Goal: Information Seeking & Learning: Understand process/instructions

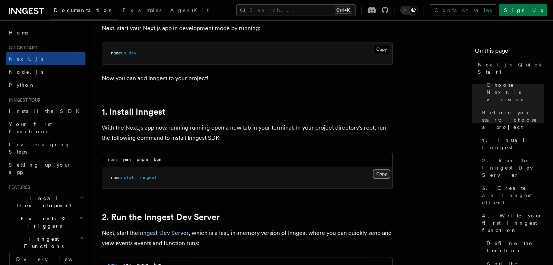
click at [381, 175] on button "Copy Copied" at bounding box center [381, 173] width 17 height 9
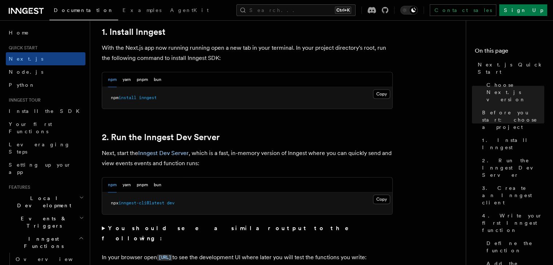
scroll to position [472, 0]
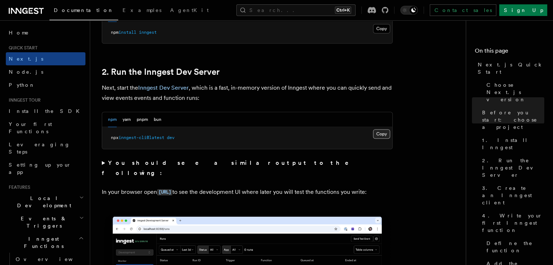
click at [378, 132] on button "Copy Copied" at bounding box center [381, 133] width 17 height 9
click at [384, 133] on button "Copy Copied" at bounding box center [381, 133] width 17 height 9
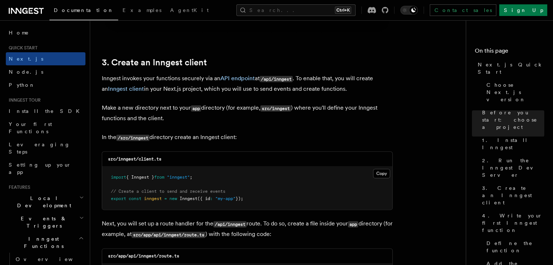
scroll to position [835, 0]
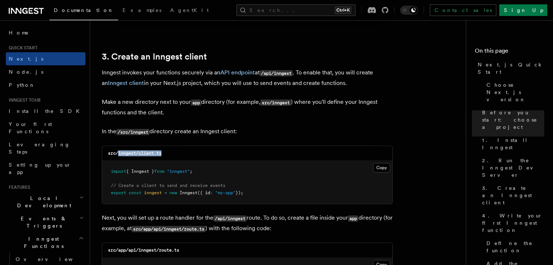
drag, startPoint x: 118, startPoint y: 154, endPoint x: 177, endPoint y: 151, distance: 59.3
click at [177, 151] on div "src/inngest/client.ts" at bounding box center [247, 153] width 290 height 15
copy code "inngest/client.ts"
click at [386, 168] on button "Copy Copied" at bounding box center [381, 167] width 17 height 9
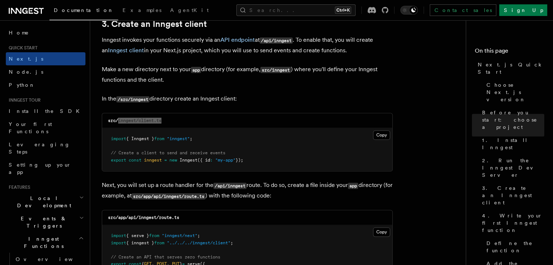
scroll to position [981, 0]
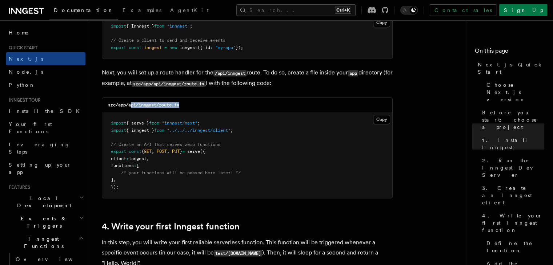
drag, startPoint x: 130, startPoint y: 106, endPoint x: 182, endPoint y: 106, distance: 52.3
click at [182, 106] on div "src/app/api/inngest/route.ts" at bounding box center [247, 105] width 290 height 15
click at [185, 106] on div "src/app/api/inngest/route.ts" at bounding box center [247, 105] width 290 height 15
drag, startPoint x: 193, startPoint y: 106, endPoint x: 129, endPoint y: 106, distance: 64.7
click at [129, 106] on div "src/app/api/inngest/route.ts" at bounding box center [247, 105] width 290 height 15
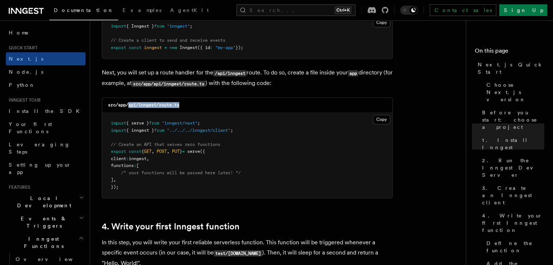
copy code "api/inngest/route.ts"
click at [385, 123] on button "Copy Copied" at bounding box center [381, 119] width 17 height 9
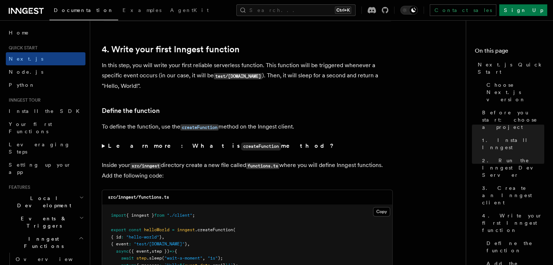
scroll to position [1235, 0]
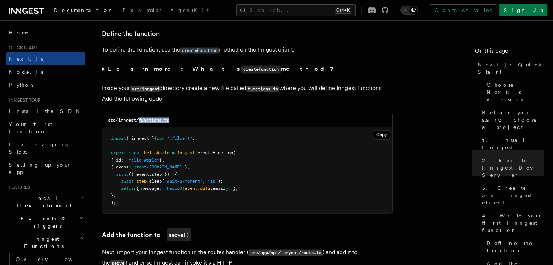
drag, startPoint x: 138, startPoint y: 122, endPoint x: 210, endPoint y: 120, distance: 71.6
click at [210, 120] on div "src/inngest/functions.ts" at bounding box center [247, 120] width 290 height 15
drag, startPoint x: 376, startPoint y: 138, endPoint x: 389, endPoint y: 138, distance: 12.4
click at [376, 138] on button "Copy Copied" at bounding box center [381, 134] width 17 height 9
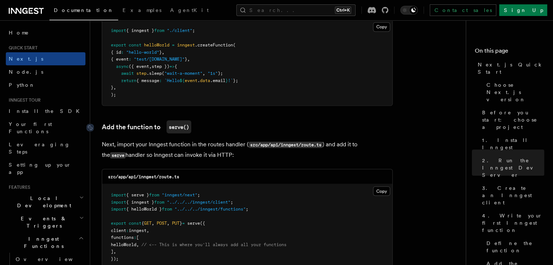
scroll to position [1380, 0]
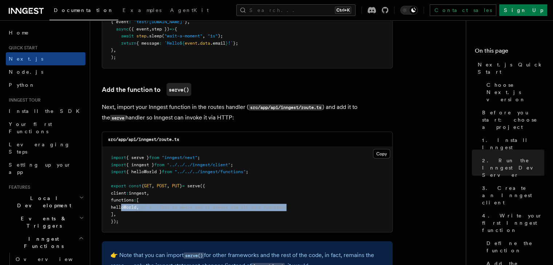
drag, startPoint x: 121, startPoint y: 207, endPoint x: 312, endPoint y: 208, distance: 190.3
click at [312, 208] on pre "import { serve } from "inngest/next" ; import { inngest } from "../../../innges…" at bounding box center [247, 189] width 290 height 85
copy span "helloWorld , // <-- This is where you'll always add all your functions"
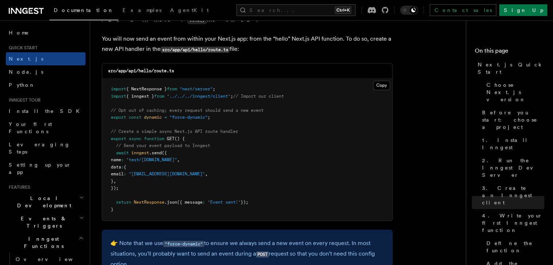
scroll to position [3814, 0]
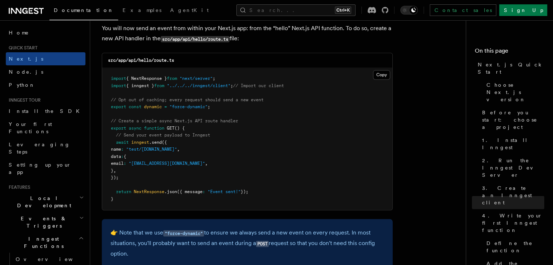
click at [129, 63] on code "src/app/api/hello/route.ts" at bounding box center [141, 60] width 66 height 5
drag, startPoint x: 138, startPoint y: 64, endPoint x: 189, endPoint y: 60, distance: 51.4
click at [189, 60] on div "src/app/api/hello/route.ts" at bounding box center [247, 60] width 290 height 15
copy code "hello/route.ts"
click at [377, 80] on button "Copy Copied" at bounding box center [381, 74] width 17 height 9
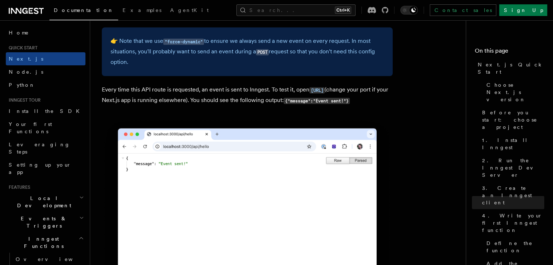
scroll to position [3996, 0]
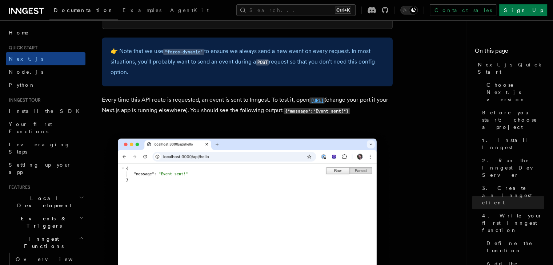
drag, startPoint x: 185, startPoint y: 112, endPoint x: 159, endPoint y: 112, distance: 26.5
click at [159, 112] on p "Every time this API route is requested, an event is sent to Inngest. To test it…" at bounding box center [247, 105] width 291 height 21
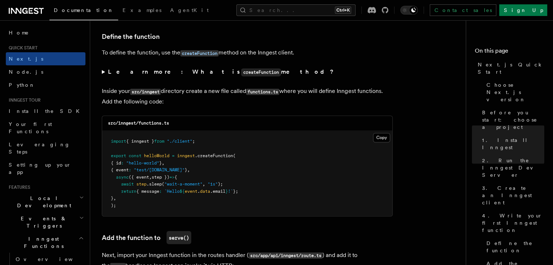
scroll to position [1235, 0]
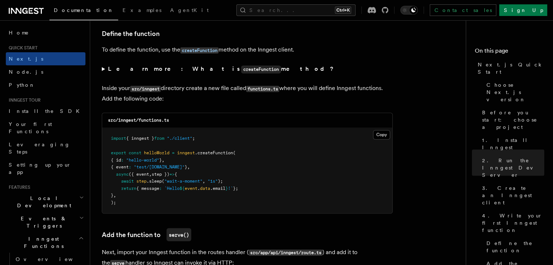
click at [33, 195] on span "Local Development" at bounding box center [42, 202] width 73 height 15
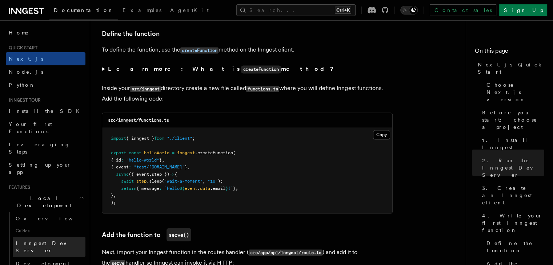
click at [35, 237] on link "Inngest Dev Server" at bounding box center [49, 247] width 73 height 20
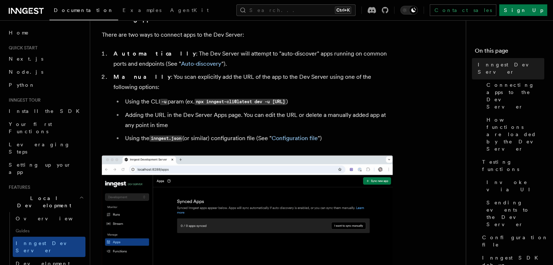
scroll to position [254, 0]
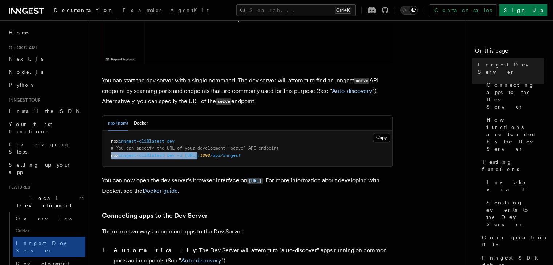
drag, startPoint x: 108, startPoint y: 154, endPoint x: 202, endPoint y: 158, distance: 94.1
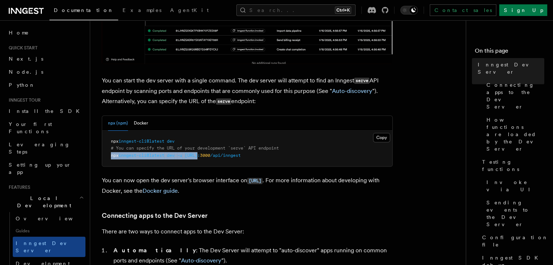
click at [202, 158] on pre "npx inngest-cli@latest dev # You can specify the URL of your development `serve…" at bounding box center [247, 149] width 290 height 36
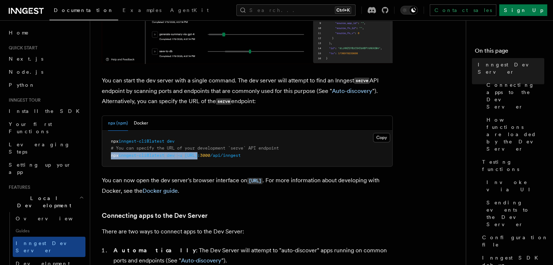
click at [202, 159] on pre "npx inngest-cli@latest dev # You can specify the URL of your development `serve…" at bounding box center [247, 149] width 290 height 36
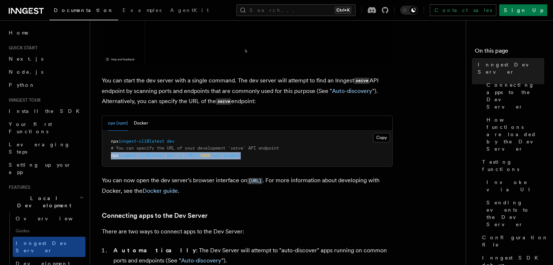
drag, startPoint x: 276, startPoint y: 157, endPoint x: 106, endPoint y: 156, distance: 170.0
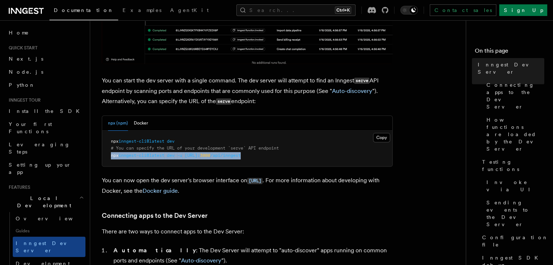
click at [106, 156] on pre "npx inngest-cli@latest dev # You can specify the URL of your development `serve…" at bounding box center [247, 149] width 290 height 36
copy span "npx inngest-cli@latest dev -u http://localhost: 3000 /api/inngest"
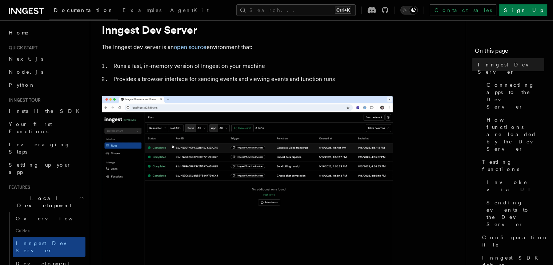
scroll to position [0, 0]
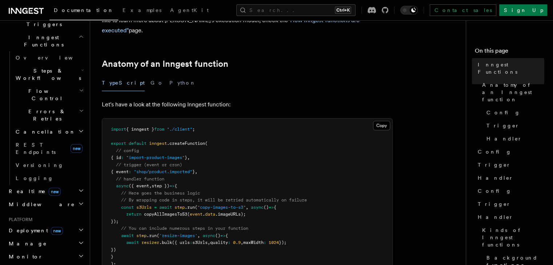
scroll to position [218, 0]
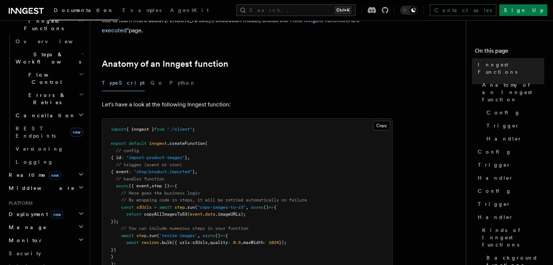
click at [39, 182] on h2 "Middleware" at bounding box center [46, 188] width 80 height 13
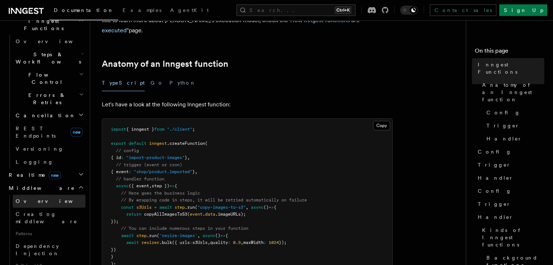
click at [41, 195] on link "Overview" at bounding box center [49, 201] width 73 height 13
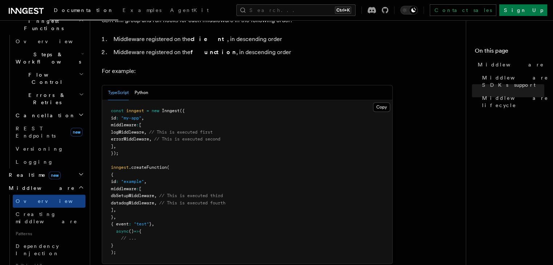
scroll to position [363, 0]
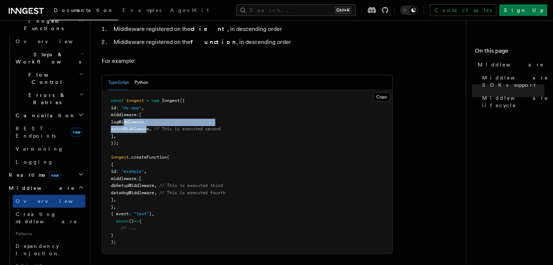
drag, startPoint x: 122, startPoint y: 100, endPoint x: 147, endPoint y: 105, distance: 25.4
click at [147, 105] on code "const inngest = new Inngest ({ id : "my-app" , middleware : [ logMiddleware , /…" at bounding box center [168, 171] width 114 height 147
click at [149, 126] on span "errorMiddleware" at bounding box center [130, 128] width 38 height 5
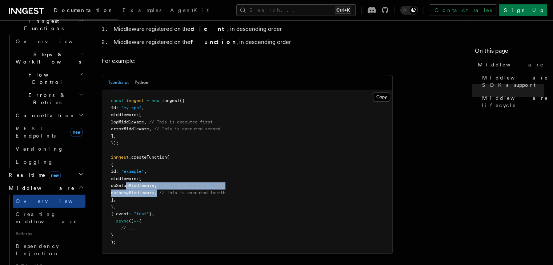
drag, startPoint x: 128, startPoint y: 162, endPoint x: 173, endPoint y: 171, distance: 46.7
click at [173, 171] on code "const inngest = new Inngest ({ id : "my-app" , middleware : [ logMiddleware , /…" at bounding box center [168, 171] width 114 height 147
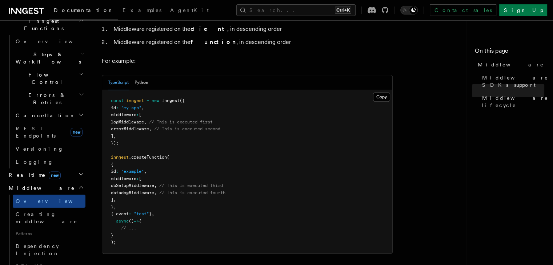
click at [175, 149] on pre "const inngest = new Inngest ({ id : "my-app" , middleware : [ logMiddleware , /…" at bounding box center [247, 171] width 290 height 163
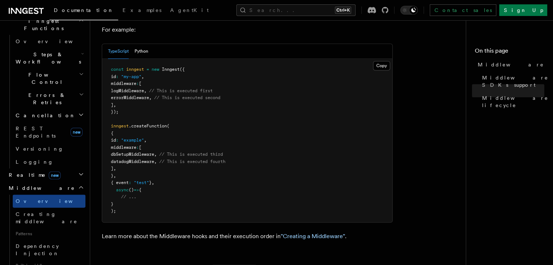
scroll to position [493, 0]
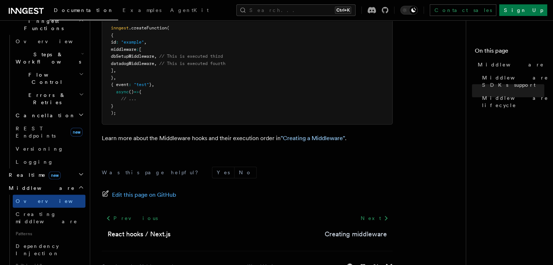
click at [331, 229] on link "Creating middleware" at bounding box center [355, 234] width 62 height 10
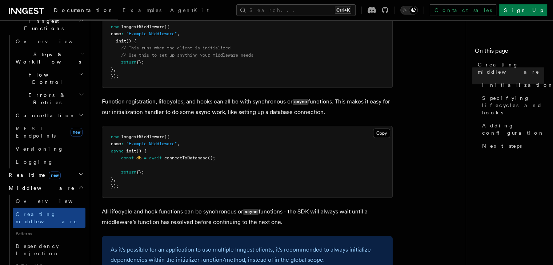
scroll to position [363, 0]
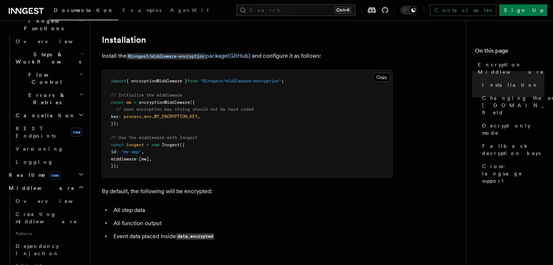
scroll to position [109, 0]
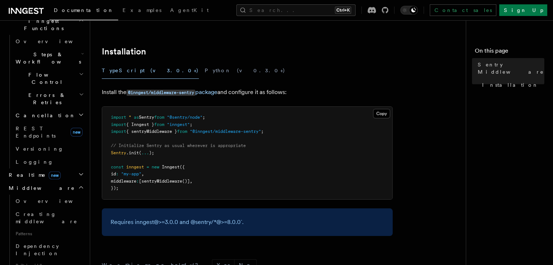
scroll to position [109, 0]
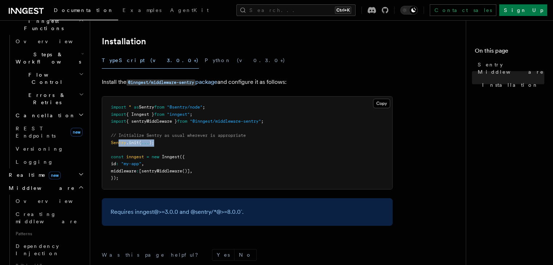
drag, startPoint x: 156, startPoint y: 145, endPoint x: 119, endPoint y: 145, distance: 37.1
click at [119, 145] on pre "import * as Sentry from "@sentry/node" ; import { Inngest } from "inngest" ; im…" at bounding box center [247, 143] width 290 height 93
drag, startPoint x: 209, startPoint y: 172, endPoint x: 124, endPoint y: 172, distance: 85.0
click at [124, 172] on pre "import * as Sentry from "@sentry/node" ; import { Inngest } from "inngest" ; im…" at bounding box center [247, 143] width 290 height 93
drag, startPoint x: 242, startPoint y: 159, endPoint x: 232, endPoint y: 167, distance: 12.9
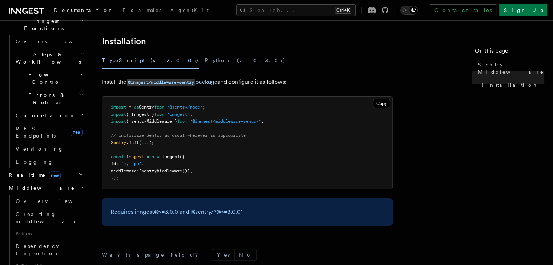
click at [242, 158] on pre "import * as Sentry from "@sentry/node" ; import { Inngest } from "inngest" ; im…" at bounding box center [247, 143] width 290 height 93
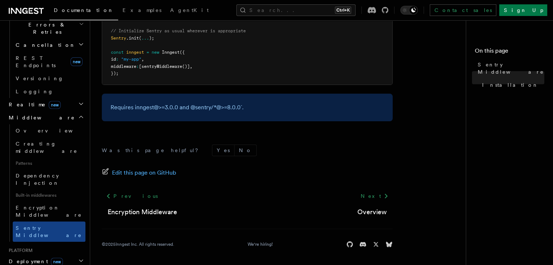
scroll to position [291, 0]
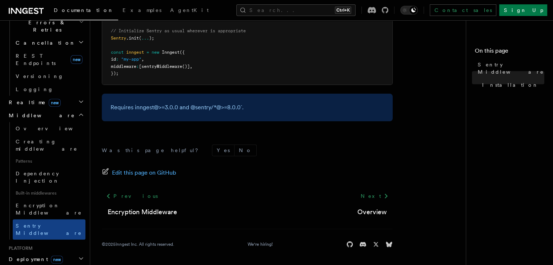
click at [67, 253] on h2 "Deployment new" at bounding box center [46, 259] width 80 height 13
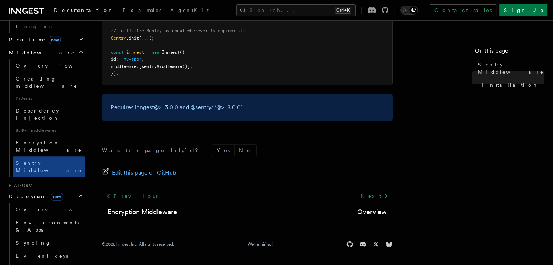
scroll to position [363, 0]
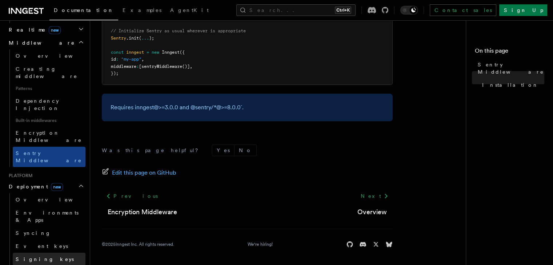
click at [55, 253] on link "Signing keys" at bounding box center [49, 259] width 73 height 13
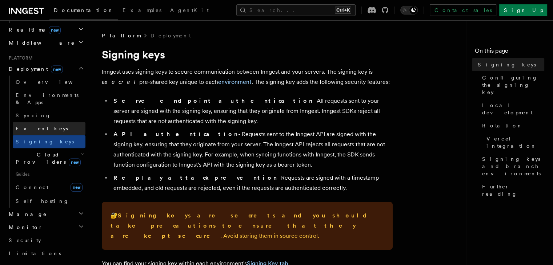
click at [49, 122] on link "Event keys" at bounding box center [49, 128] width 73 height 13
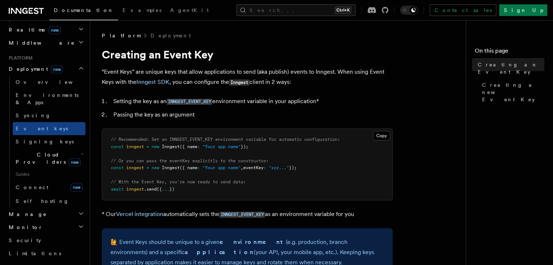
drag, startPoint x: 196, startPoint y: 189, endPoint x: 109, endPoint y: 189, distance: 87.2
click at [109, 189] on pre "// Recommended: Set an INNGEST_EVENT_KEY environment variable for automatic con…" at bounding box center [247, 164] width 290 height 71
drag, startPoint x: 121, startPoint y: 182, endPoint x: 224, endPoint y: 182, distance: 103.2
click at [224, 182] on span "// With the Event Key, you're now ready to send data:" at bounding box center [178, 181] width 135 height 5
click at [235, 185] on span "// With the Event Key, you're now ready to send data:" at bounding box center [178, 181] width 135 height 5
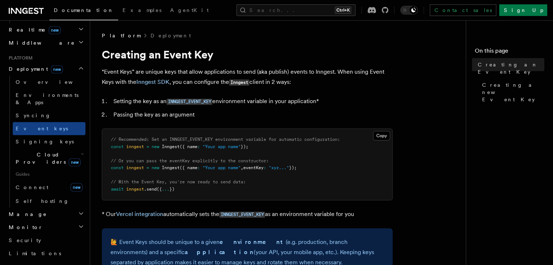
click at [37, 151] on span "Cloud Providers new" at bounding box center [47, 158] width 68 height 15
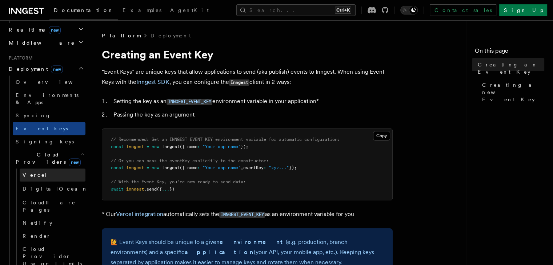
click at [45, 169] on link "Vercel" at bounding box center [53, 175] width 66 height 13
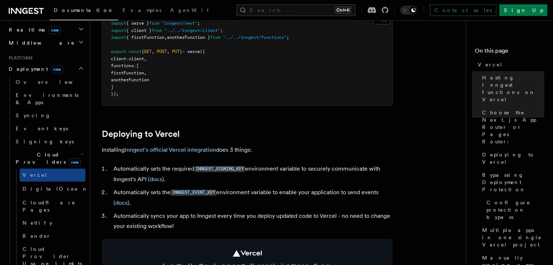
scroll to position [254, 0]
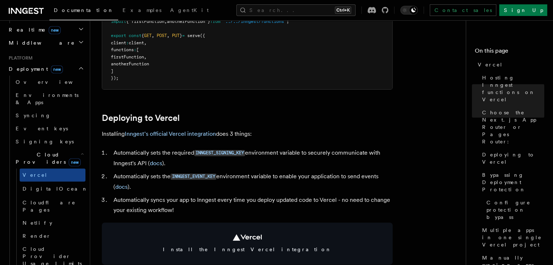
drag, startPoint x: 142, startPoint y: 155, endPoint x: 153, endPoint y: 154, distance: 10.2
click at [143, 155] on li "Automatically sets the required INNGEST_SIGNING_KEY environment variable to sec…" at bounding box center [251, 158] width 281 height 21
drag, startPoint x: 247, startPoint y: 155, endPoint x: 195, endPoint y: 152, distance: 52.0
click at [195, 152] on li "Automatically sets the required INNGEST_SIGNING_KEY environment variable to sec…" at bounding box center [251, 158] width 281 height 21
copy code "INNGEST_SIGNING_KEY"
